Goal: Transaction & Acquisition: Purchase product/service

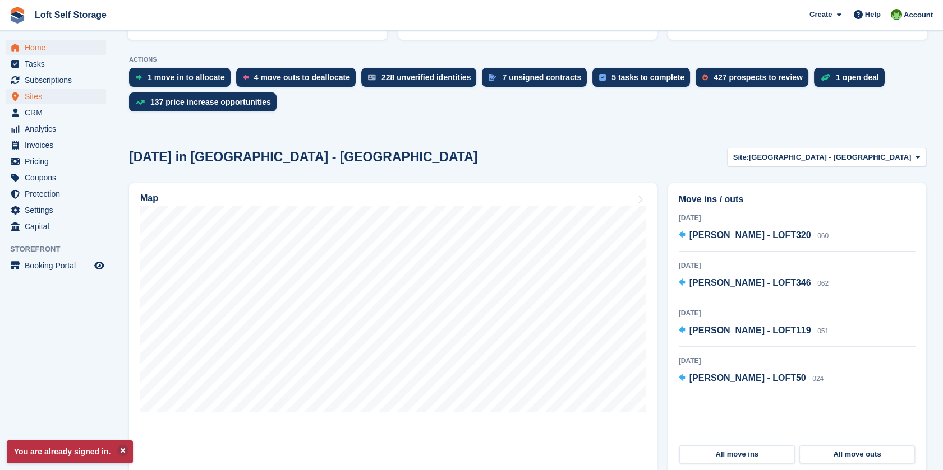
scroll to position [249, 0]
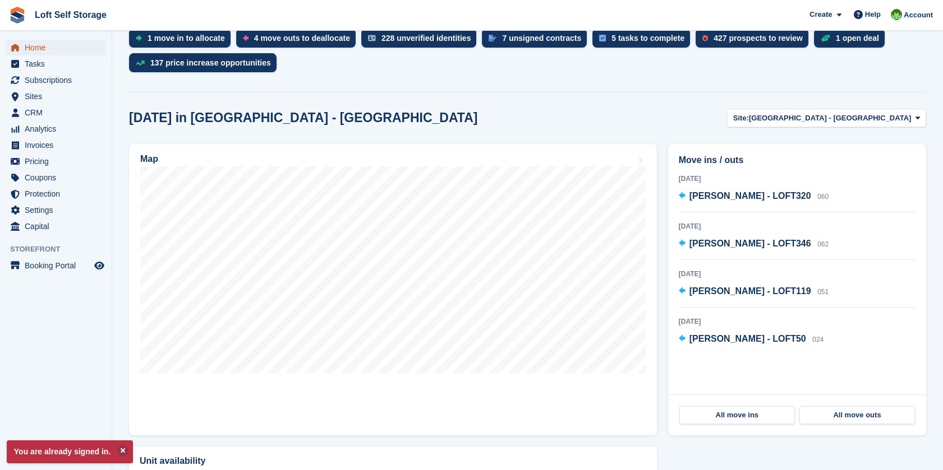
click at [38, 45] on span "Home" at bounding box center [58, 48] width 67 height 16
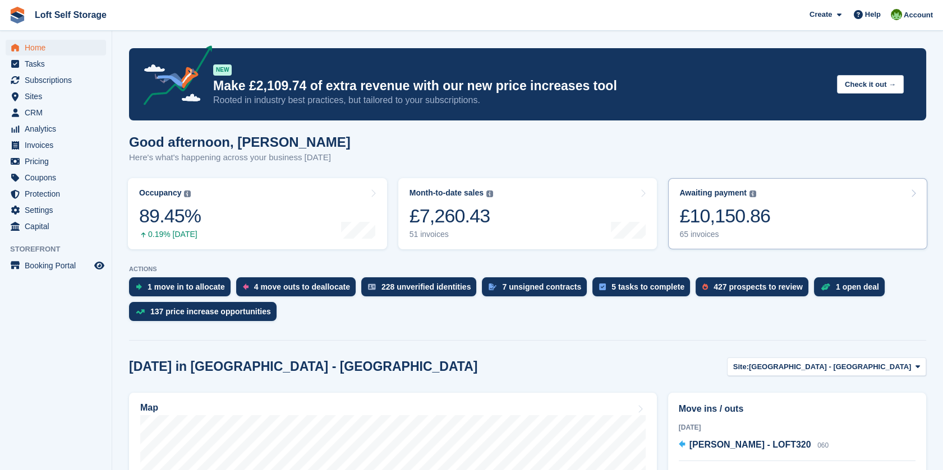
click at [790, 200] on link "Awaiting payment The total outstanding balance on all open invoices. £10,150.86…" at bounding box center [797, 213] width 259 height 71
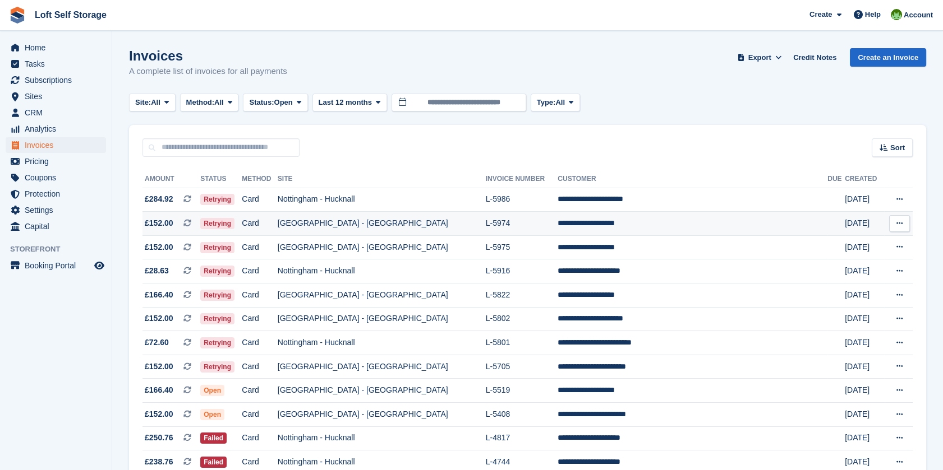
click at [452, 224] on td "[GEOGRAPHIC_DATA] - [GEOGRAPHIC_DATA]" at bounding box center [382, 224] width 208 height 24
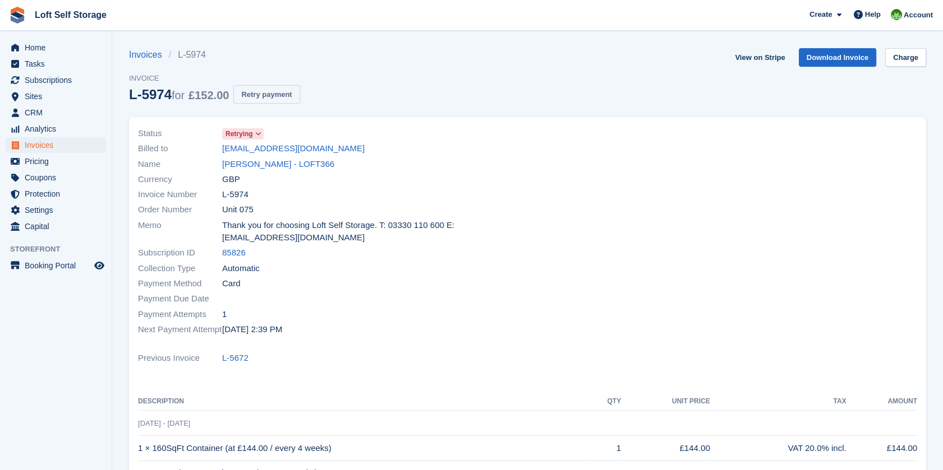
click at [273, 91] on button "Retry payment" at bounding box center [266, 94] width 66 height 19
drag, startPoint x: 321, startPoint y: 148, endPoint x: 220, endPoint y: 145, distance: 101.5
click at [220, 145] on div "Billed to yayethiam93@gmail.com" at bounding box center [329, 148] width 383 height 15
drag, startPoint x: 220, startPoint y: 145, endPoint x: 228, endPoint y: 148, distance: 8.3
copy div "yayethiam93@gmail.com"
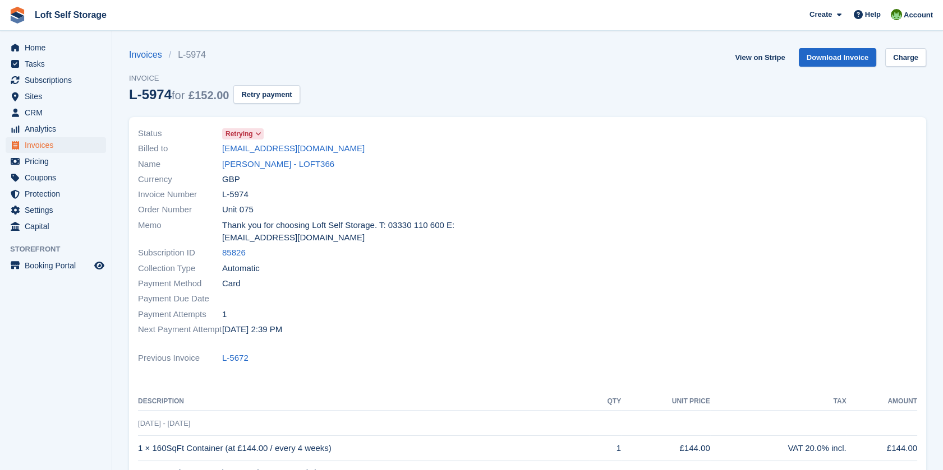
click at [310, 326] on div "Status Retrying Billed to yayethiam93@gmail.com Name Yaye Thiam - LOFT366 Curre…" at bounding box center [329, 231] width 396 height 225
click at [845, 54] on link "Download Invoice" at bounding box center [837, 57] width 78 height 19
click at [869, 162] on div at bounding box center [726, 231] width 396 height 225
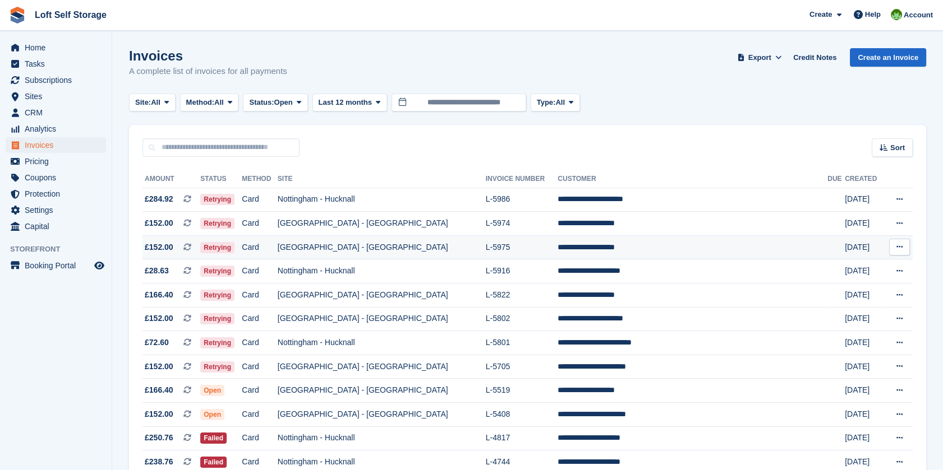
click at [496, 244] on td "L-5975" at bounding box center [522, 247] width 72 height 24
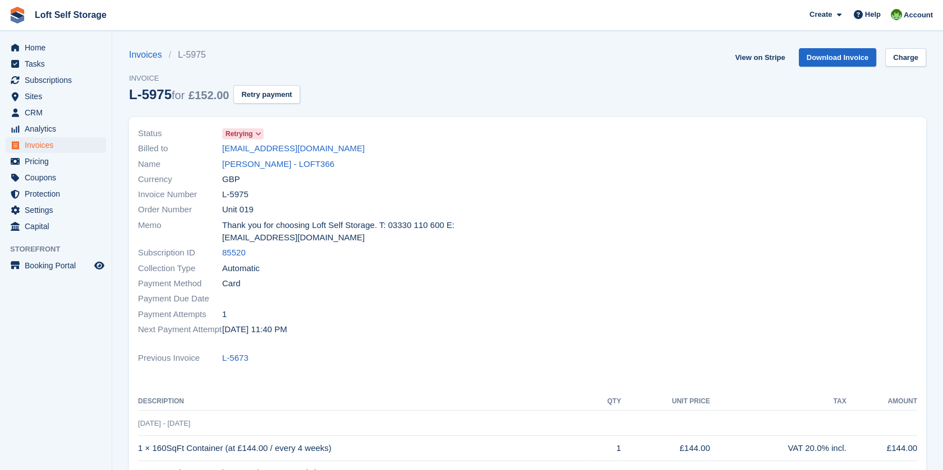
click at [824, 43] on section "Invoices L-5975 Invoice L-5975 for £152.00 Retry payment View on Stripe Downloa…" at bounding box center [527, 359] width 830 height 718
click at [828, 57] on link "Download Invoice" at bounding box center [837, 57] width 78 height 19
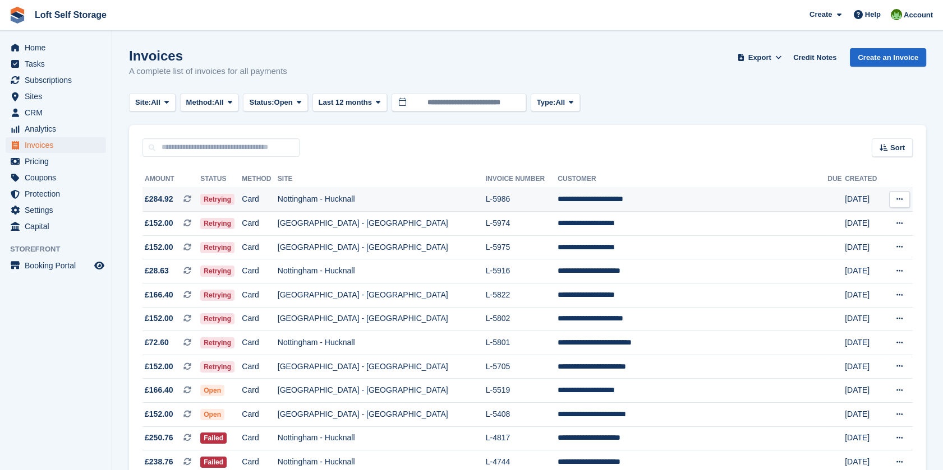
click at [497, 204] on td "L-5986" at bounding box center [522, 200] width 72 height 24
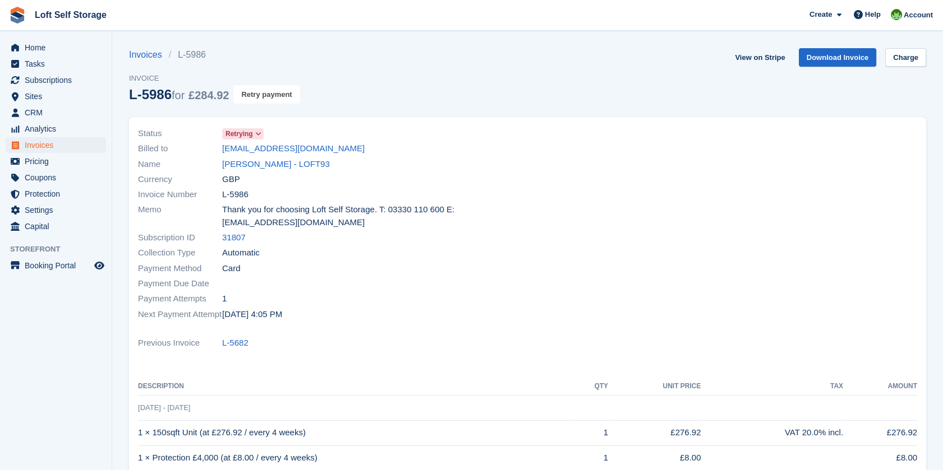
drag, startPoint x: 251, startPoint y: 97, endPoint x: 538, endPoint y: 43, distance: 292.1
click at [252, 97] on button "Retry payment" at bounding box center [266, 94] width 66 height 19
click at [40, 49] on span "Home" at bounding box center [58, 48] width 67 height 16
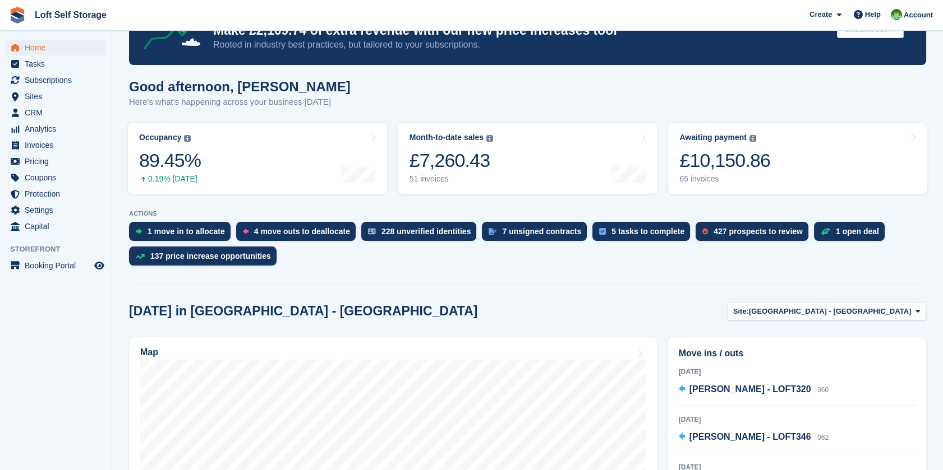
scroll to position [187, 0]
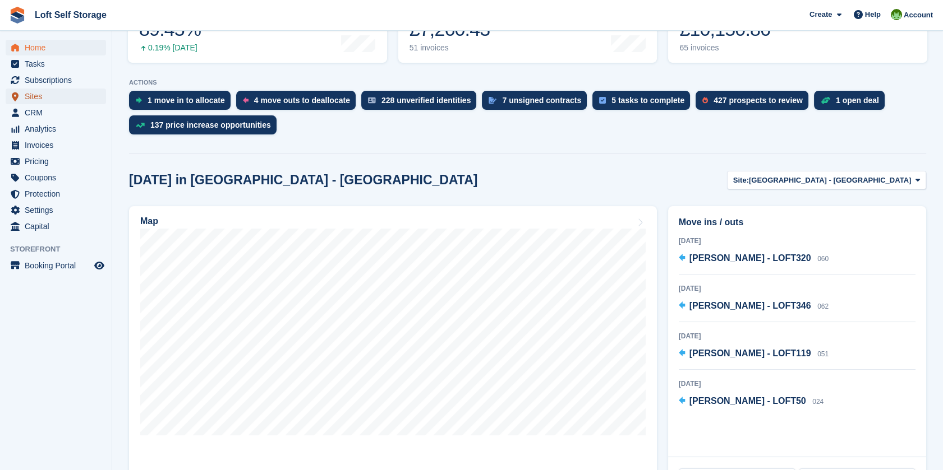
click at [40, 95] on span "Sites" at bounding box center [58, 97] width 67 height 16
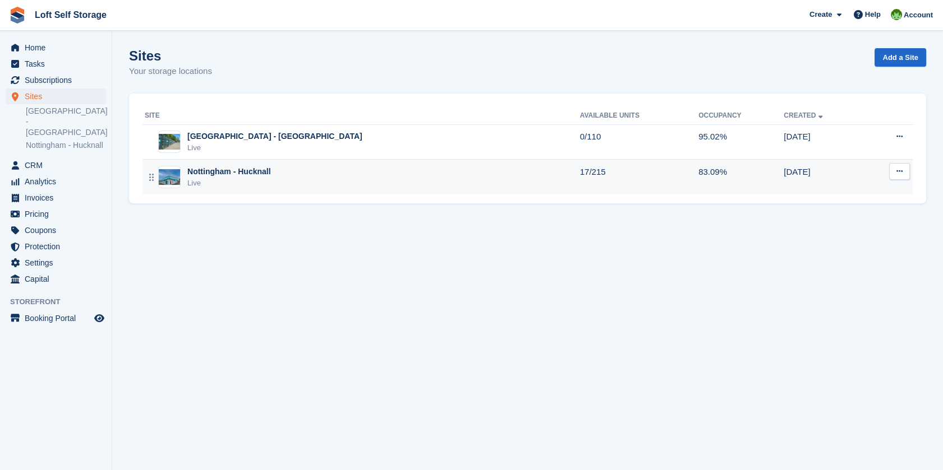
click at [268, 170] on div "Nottingham - Hucknall" at bounding box center [229, 172] width 84 height 12
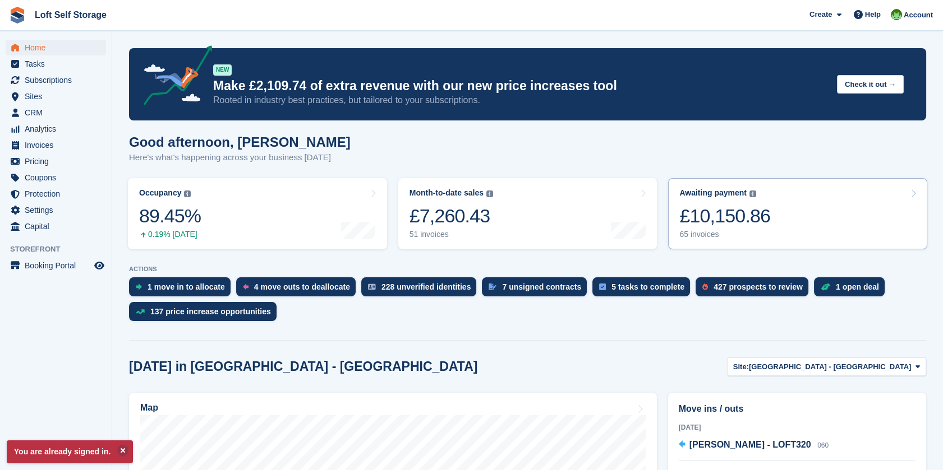
click at [744, 211] on div "£10,150.86" at bounding box center [724, 216] width 91 height 23
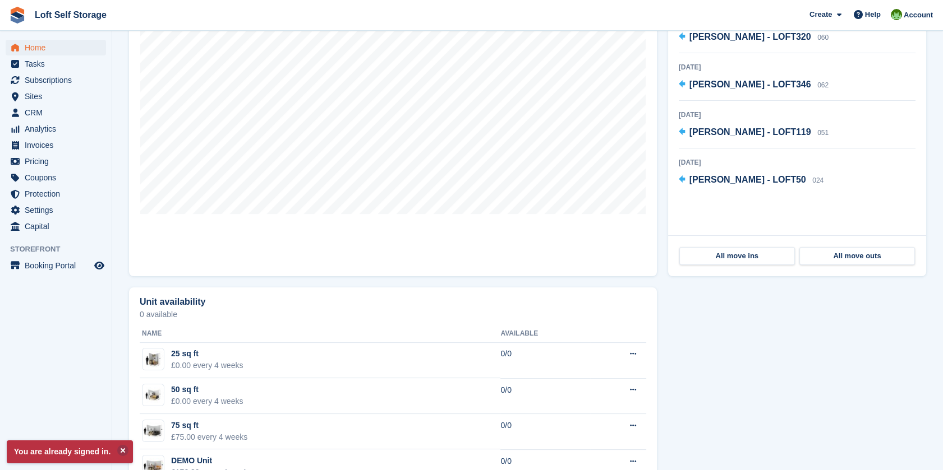
scroll to position [571, 0]
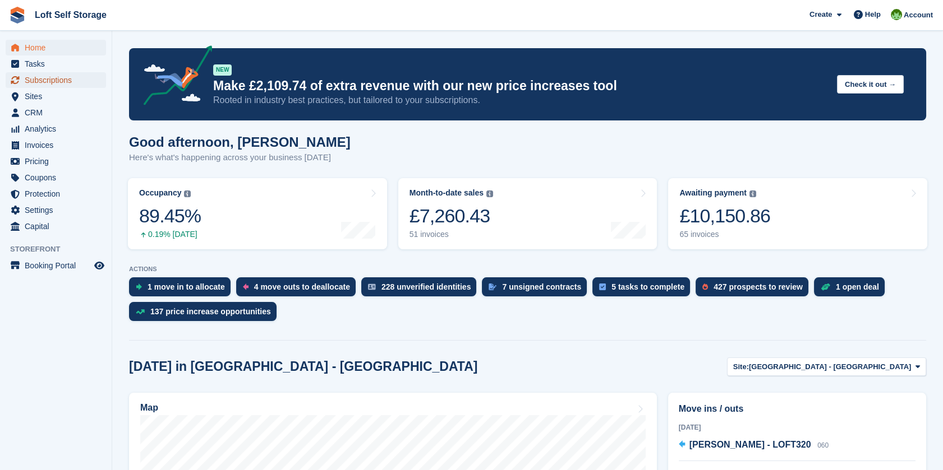
click at [60, 76] on span "Subscriptions" at bounding box center [58, 80] width 67 height 16
